Goal: Task Accomplishment & Management: Manage account settings

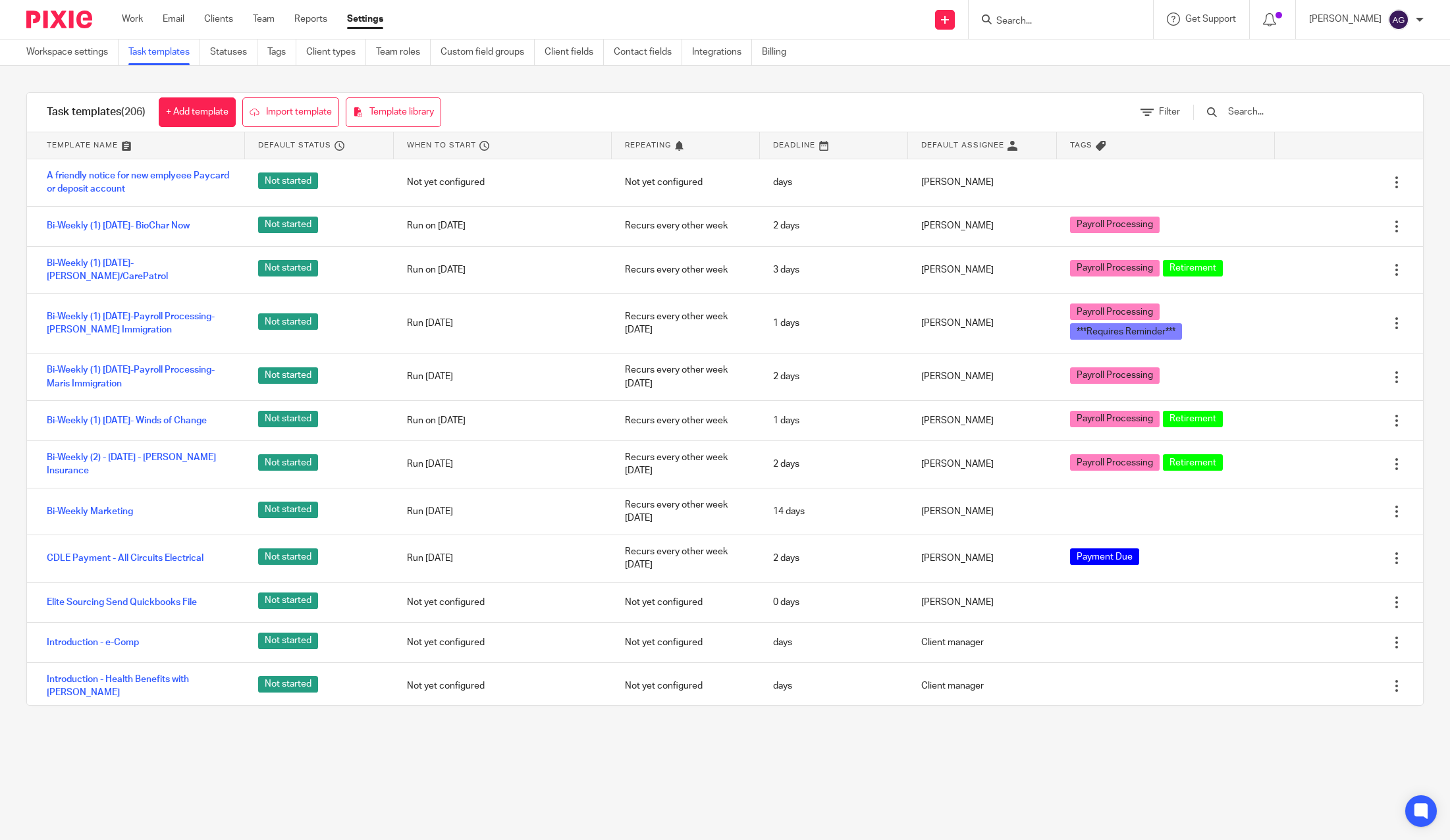
drag, startPoint x: 132, startPoint y: 15, endPoint x: 146, endPoint y: 35, distance: 24.4
click at [132, 15] on link "Work" at bounding box center [133, 19] width 21 height 13
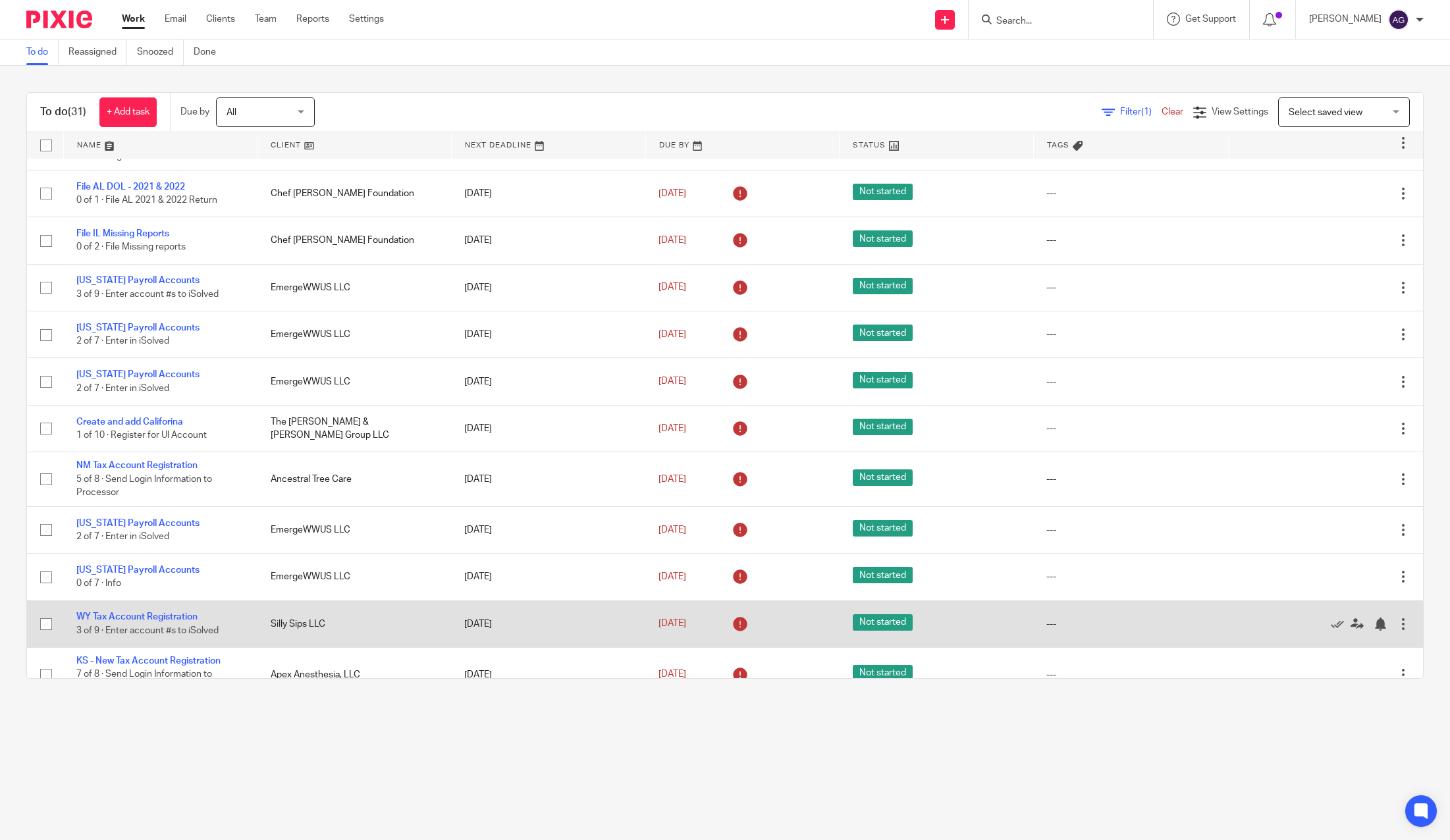
scroll to position [439, 0]
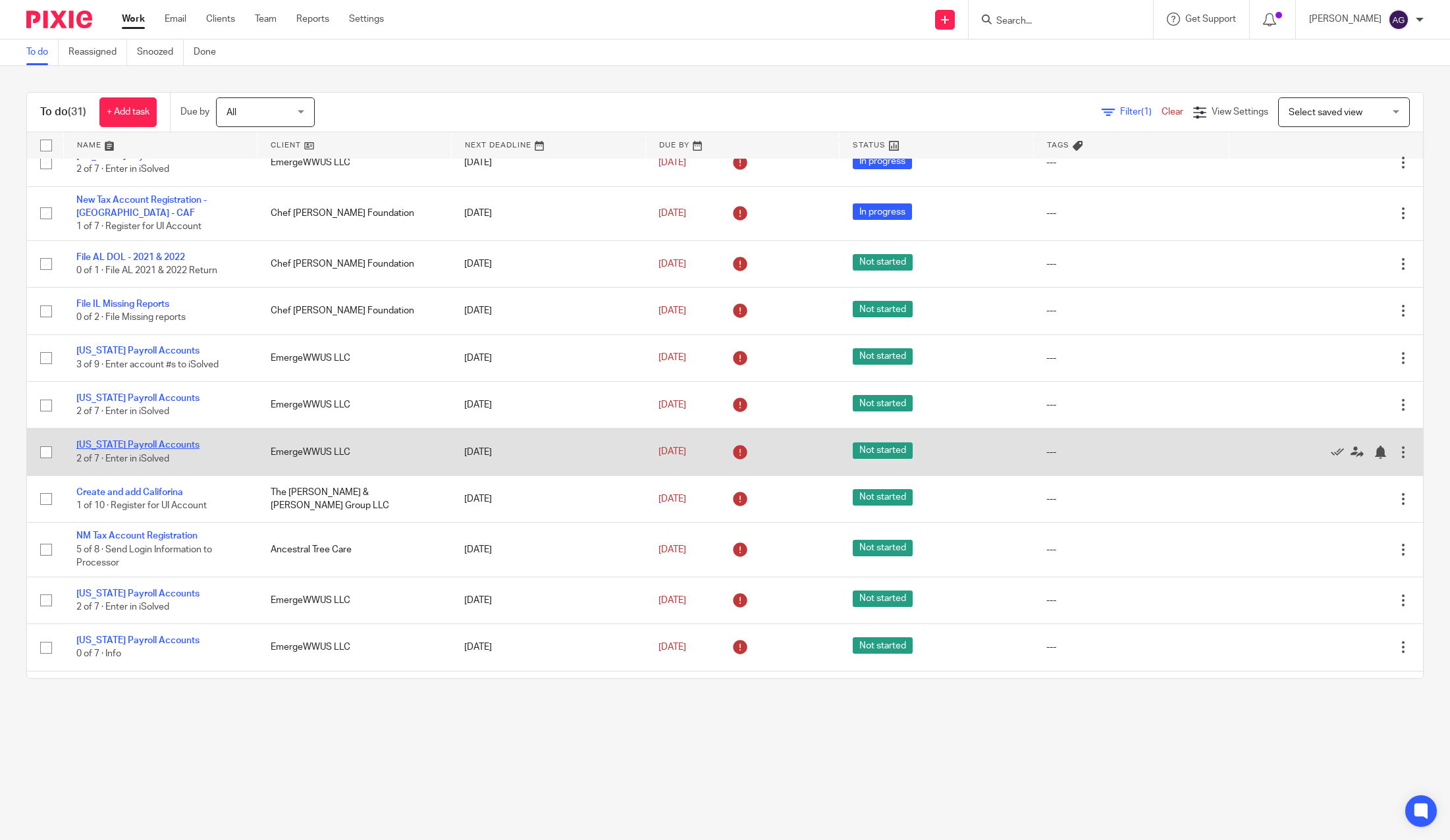
click at [148, 442] on link "[US_STATE] Payroll Accounts" at bounding box center [138, 445] width 123 height 9
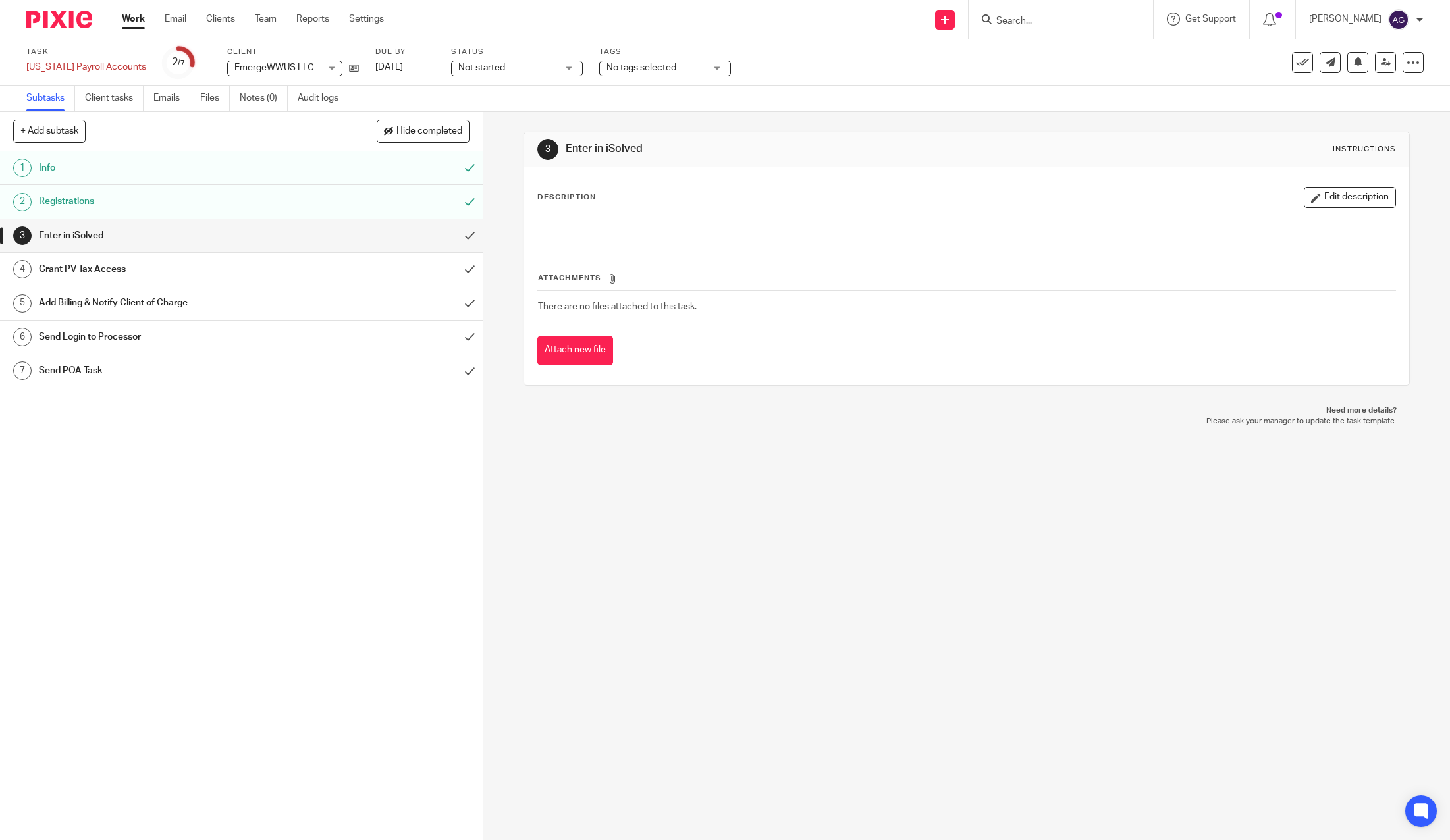
click at [144, 200] on h1 "Registrations" at bounding box center [174, 201] width 270 height 20
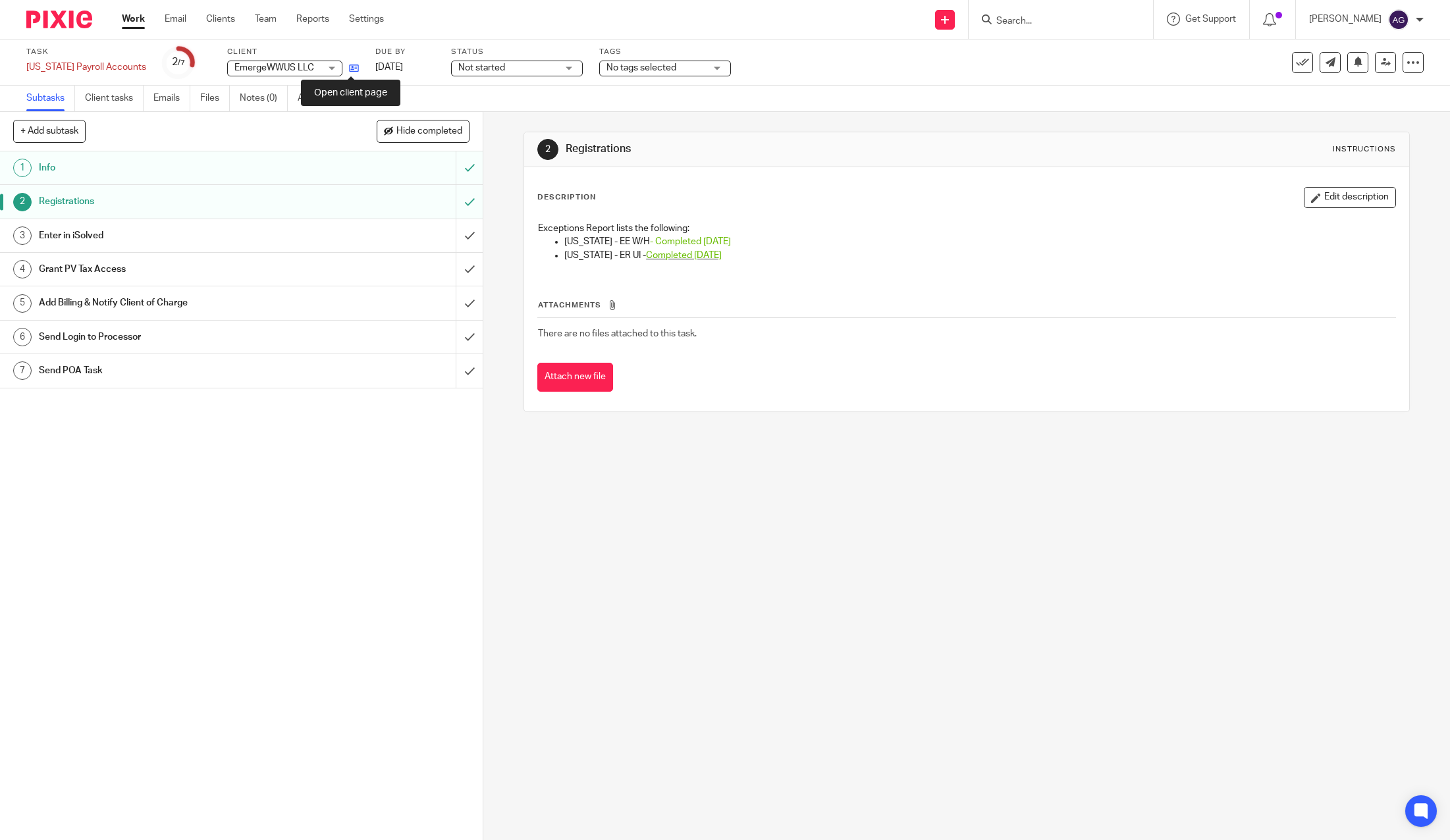
click at [350, 68] on icon at bounding box center [354, 68] width 10 height 10
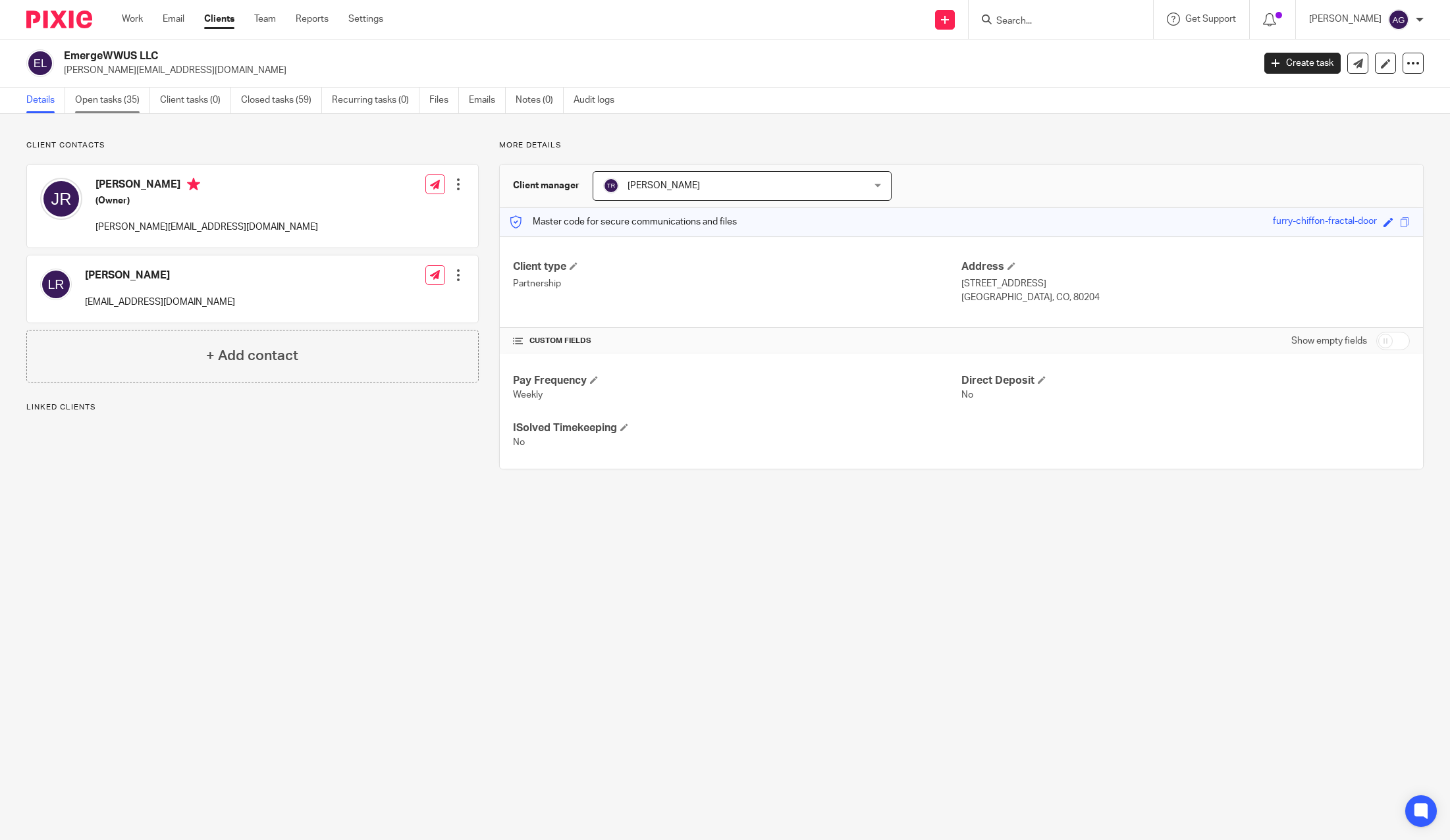
drag, startPoint x: 109, startPoint y: 98, endPoint x: 118, endPoint y: 106, distance: 12.0
click at [109, 98] on link "Open tasks (35)" at bounding box center [112, 101] width 75 height 25
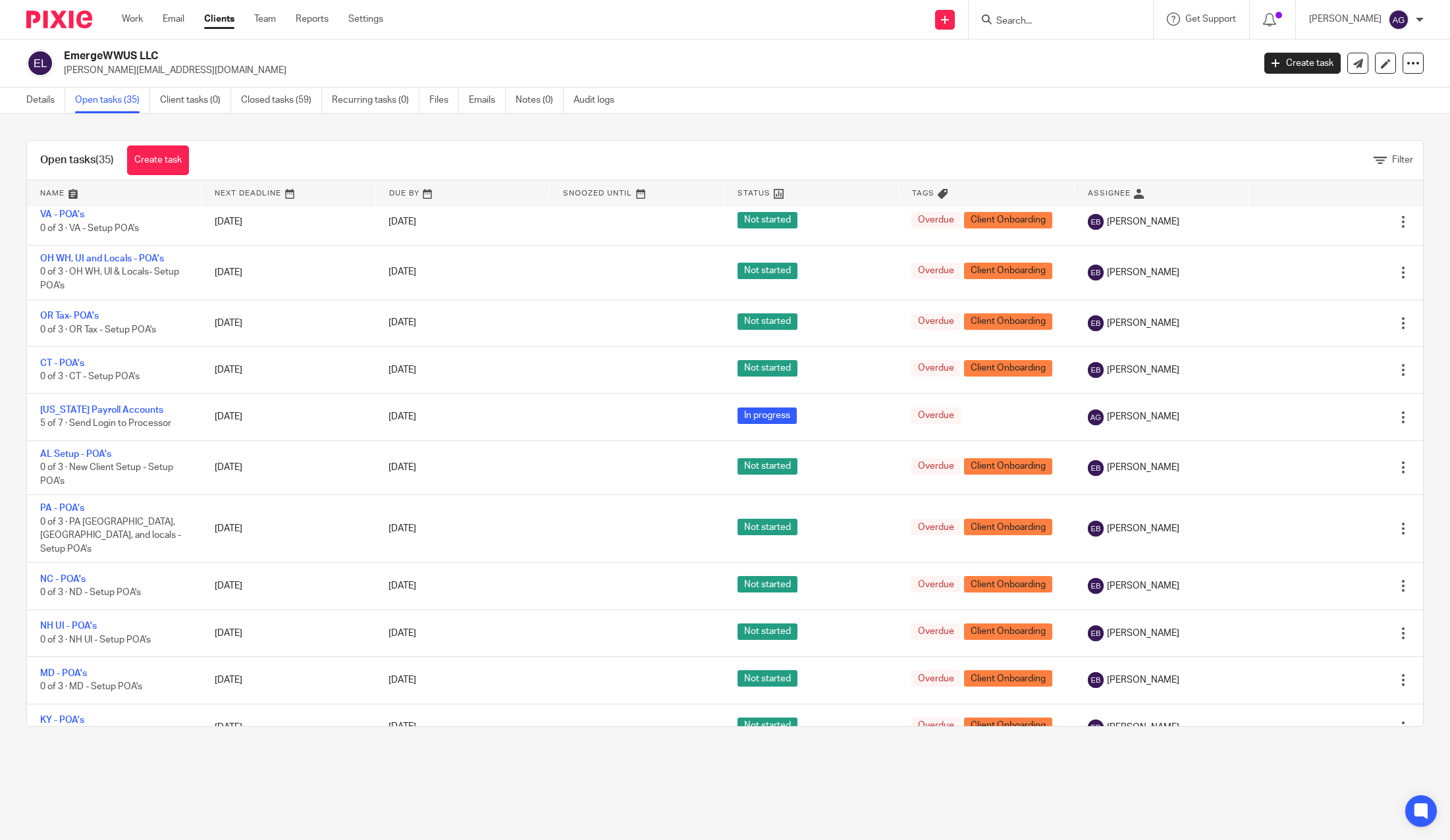
scroll to position [241, 0]
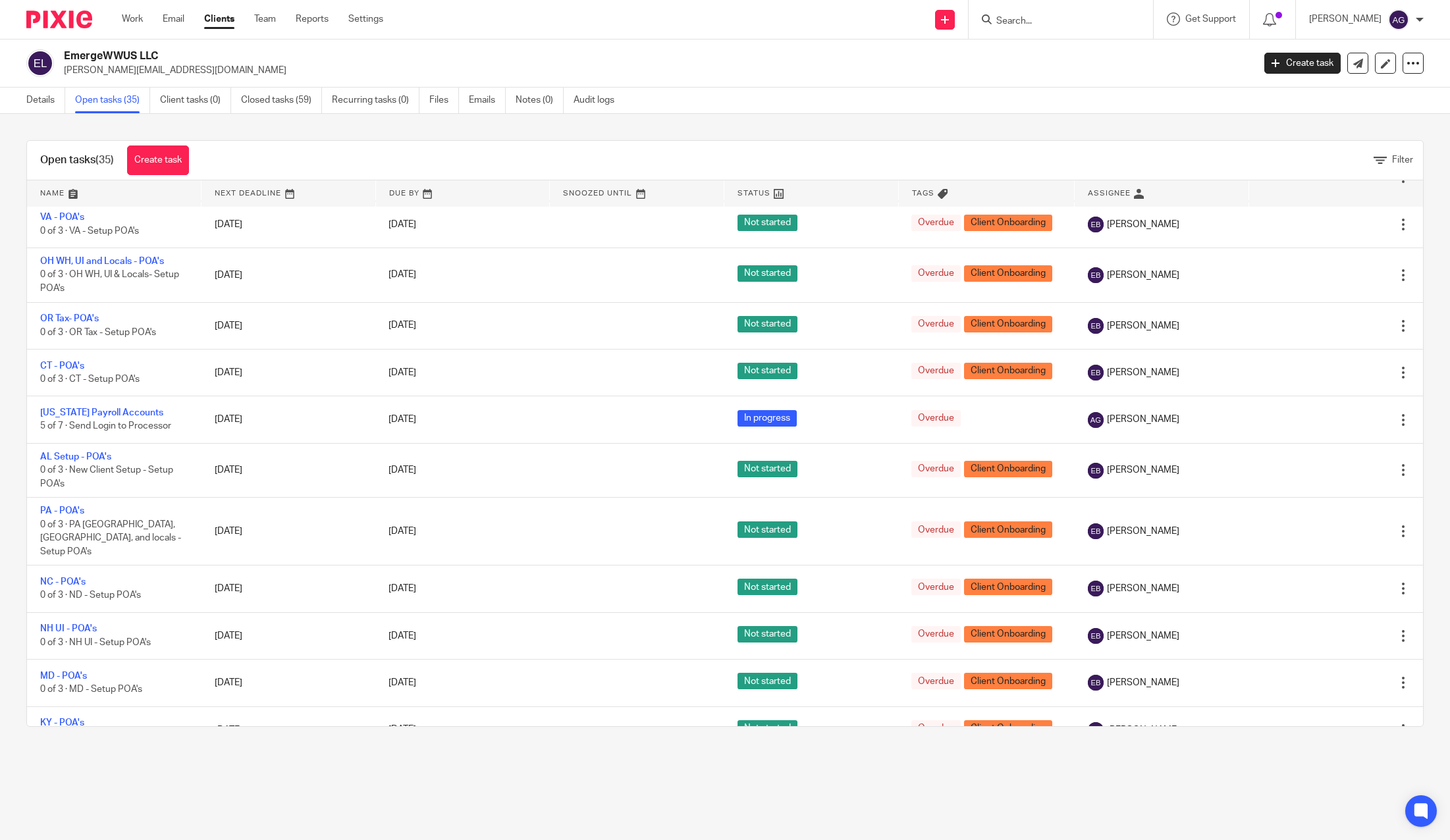
drag, startPoint x: 789, startPoint y: 28, endPoint x: 801, endPoint y: 178, distance: 150.5
click at [789, 28] on div "Send new email Create task Add client Request signature Get Support Contact Sup…" at bounding box center [926, 19] width 1047 height 39
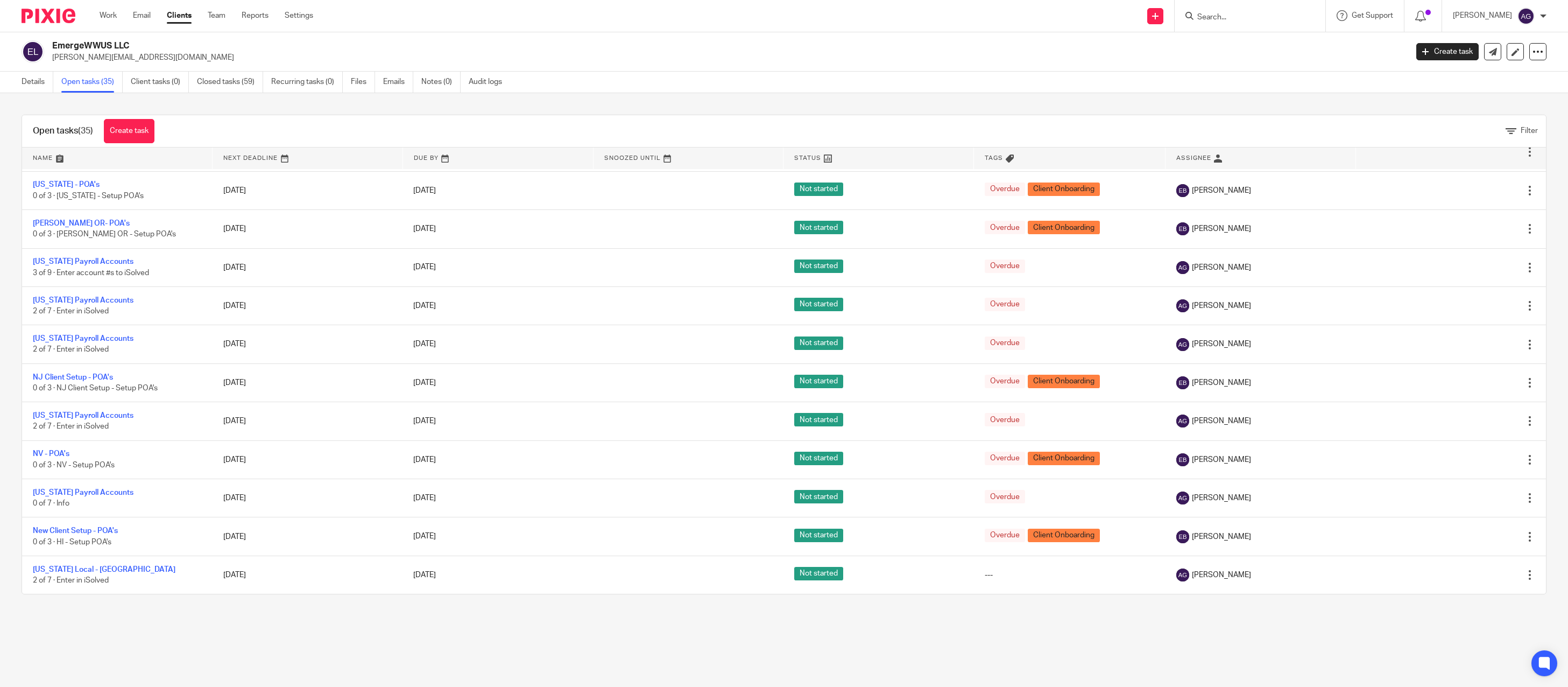
scroll to position [921, 0]
